Goal: Transaction & Acquisition: Subscribe to service/newsletter

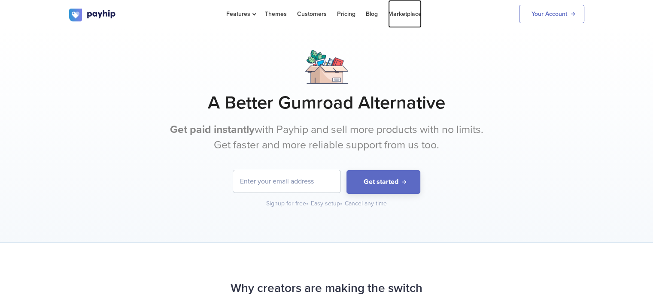
click at [399, 14] on link "Marketplace" at bounding box center [404, 14] width 33 height 28
click at [279, 185] on input "email" at bounding box center [286, 181] width 107 height 22
type input "hamanntenika@gmail.com"
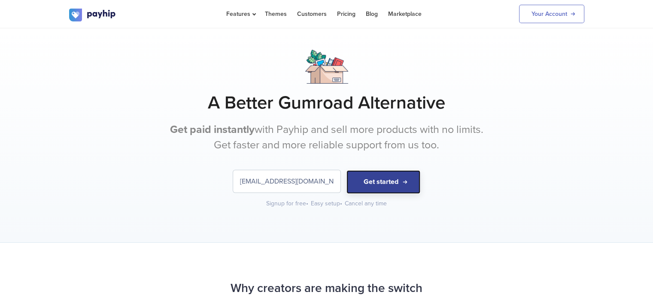
click at [382, 180] on button "Get started" at bounding box center [384, 182] width 74 height 24
